Goal: Find specific page/section: Find specific page/section

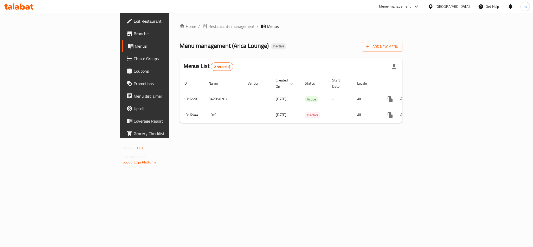
click at [26, 6] on icon at bounding box center [18, 6] width 29 height 6
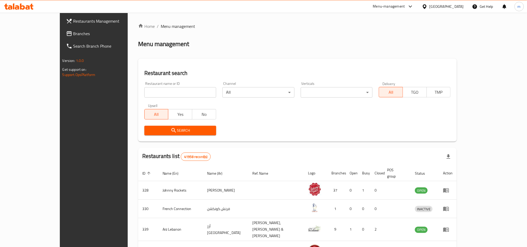
click at [73, 34] on span "Branches" at bounding box center [108, 33] width 70 height 6
